Goal: Task Accomplishment & Management: Complete application form

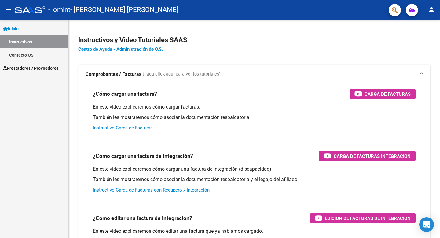
click at [28, 67] on span "Prestadores / Proveedores" at bounding box center [31, 68] width 56 height 7
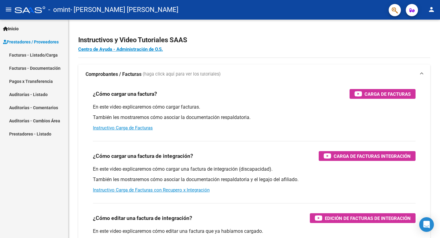
click at [23, 56] on link "Facturas - Listado/Carga" at bounding box center [34, 54] width 68 height 13
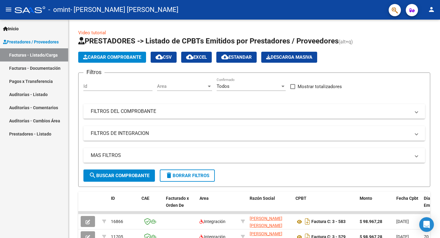
click at [22, 67] on link "Facturas - Documentación" at bounding box center [34, 67] width 68 height 13
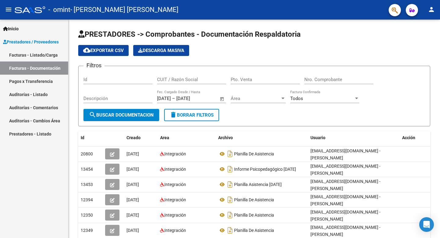
click at [20, 54] on link "Facturas - Listado/Carga" at bounding box center [34, 54] width 68 height 13
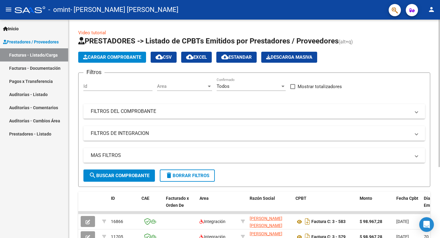
click at [117, 56] on span "Cargar Comprobante" at bounding box center [112, 56] width 58 height 5
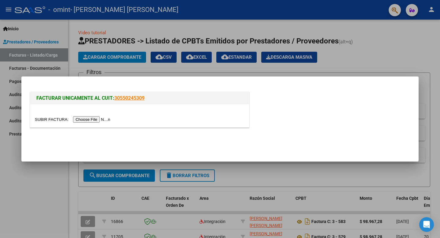
click at [94, 120] on input "file" at bounding box center [73, 119] width 77 height 6
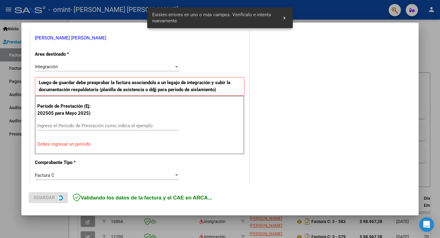
scroll to position [124, 0]
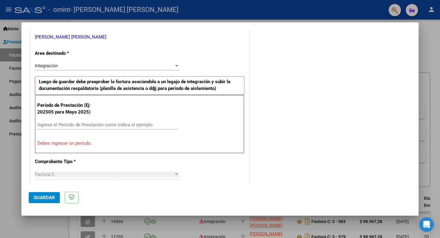
click at [40, 122] on input "Ingrese el Período de Prestación como indica el ejemplo" at bounding box center [107, 124] width 141 height 5
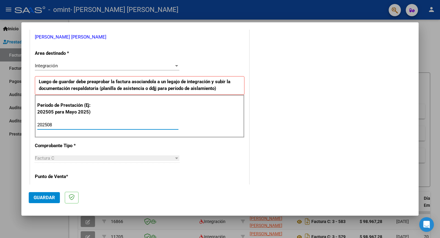
type input "202508"
click at [177, 157] on div at bounding box center [176, 158] width 3 height 2
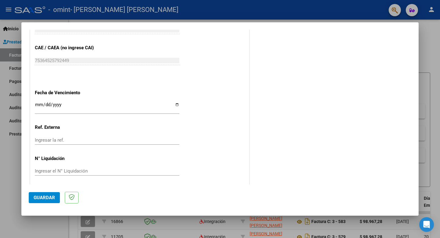
scroll to position [383, 0]
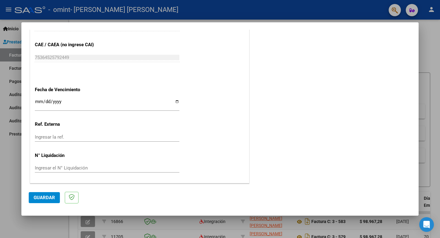
click at [46, 198] on span "Guardar" at bounding box center [44, 197] width 21 height 5
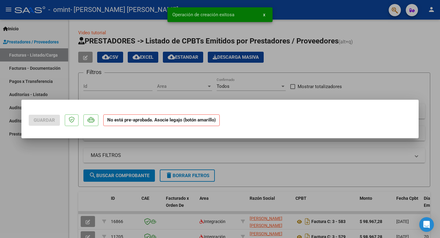
scroll to position [0, 0]
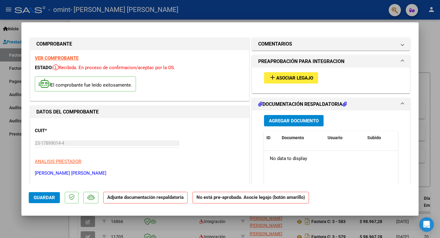
click at [295, 76] on span "Asociar Legajo" at bounding box center [294, 77] width 37 height 5
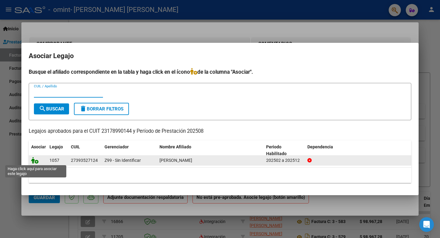
click at [36, 161] on icon at bounding box center [34, 160] width 7 height 7
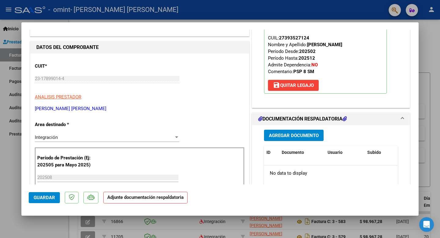
scroll to position [65, 0]
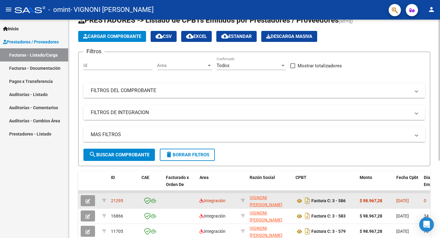
scroll to position [33, 0]
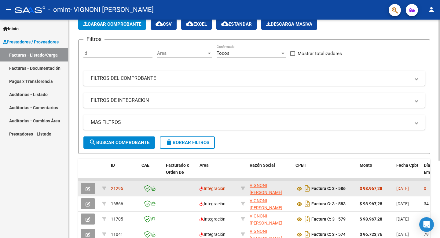
click at [89, 188] on icon "button" at bounding box center [88, 188] width 5 height 5
click at [132, 190] on div "21295" at bounding box center [124, 188] width 26 height 7
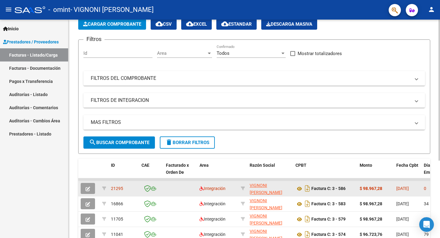
click at [391, 188] on div "$ 98.967,28" at bounding box center [376, 188] width 32 height 7
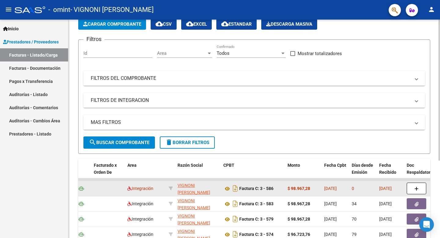
scroll to position [0, 0]
click at [415, 188] on icon "button" at bounding box center [416, 188] width 4 height 5
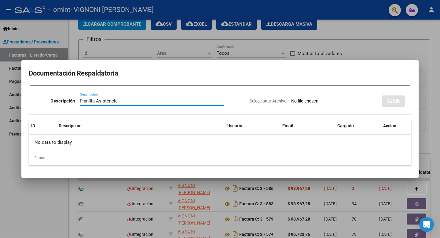
type input "Planilla Asistencia"
click at [260, 100] on span "Seleccionar Archivo" at bounding box center [268, 100] width 37 height 5
click at [291, 100] on input "Seleccionar Archivo" at bounding box center [331, 101] width 81 height 6
type input "C:\fakepath\Planilla Asistencia [PERSON_NAME] [DATE].pdf"
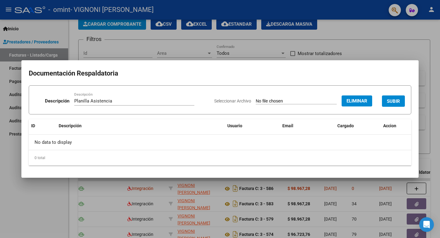
click at [394, 103] on span "SUBIR" at bounding box center [393, 100] width 13 height 5
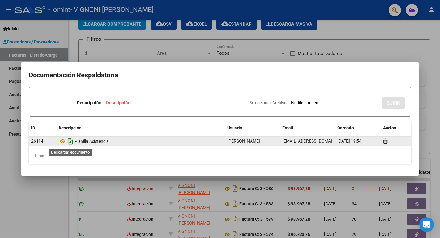
click at [70, 142] on icon "Descargar documento" at bounding box center [71, 141] width 8 height 10
click at [424, 146] on div at bounding box center [220, 119] width 440 height 238
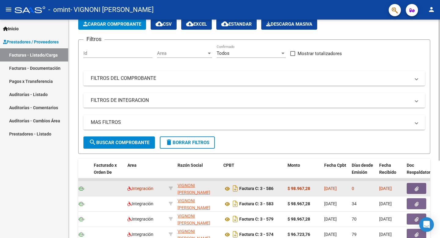
click at [417, 188] on icon "button" at bounding box center [416, 188] width 4 height 5
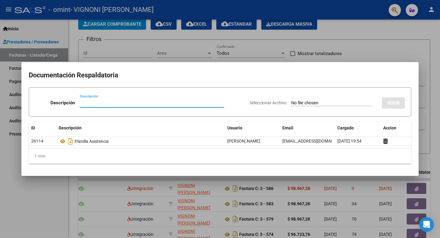
click at [426, 153] on div at bounding box center [220, 119] width 440 height 238
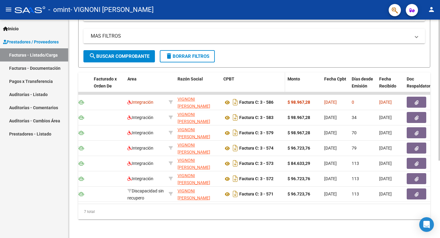
scroll to position [120, 0]
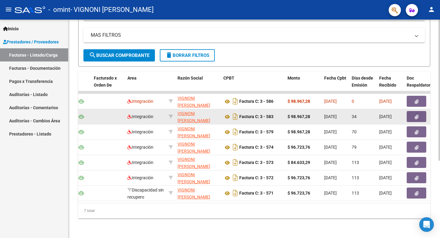
click at [371, 118] on div "34" at bounding box center [363, 116] width 23 height 7
